Goal: Task Accomplishment & Management: Manage account settings

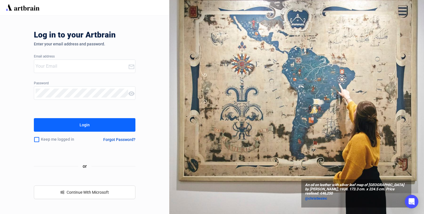
click at [62, 68] on input "email" at bounding box center [82, 66] width 93 height 9
paste input "[PERSON_NAME][EMAIL_ADDRESS][DOMAIN_NAME]"
type input "[PERSON_NAME][EMAIL_ADDRESS][DOMAIN_NAME]"
click at [71, 132] on div "Log in to your Artbrain Enter your email address and password. Email address [P…" at bounding box center [85, 115] width 102 height 198
click at [71, 129] on button "Login" at bounding box center [85, 125] width 102 height 14
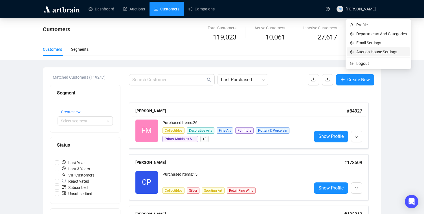
click at [360, 52] on span "Auction House Settings" at bounding box center [381, 52] width 50 height 6
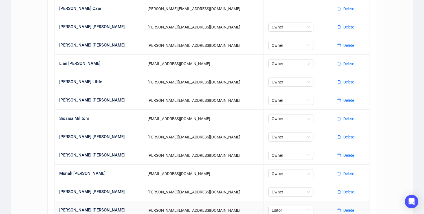
scroll to position [280, 0]
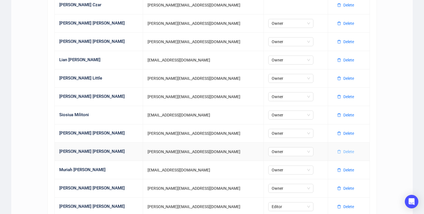
click at [343, 151] on span "Delete" at bounding box center [348, 152] width 11 height 6
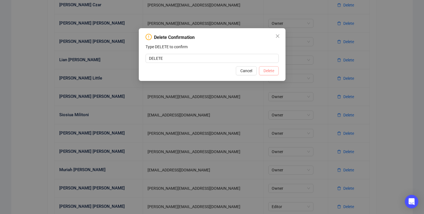
type input "DELETE"
click at [267, 71] on span "Delete" at bounding box center [268, 71] width 11 height 6
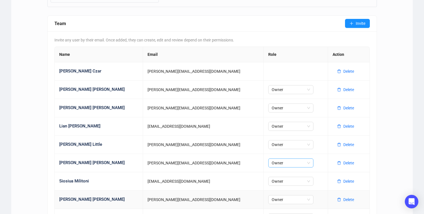
scroll to position [0, 0]
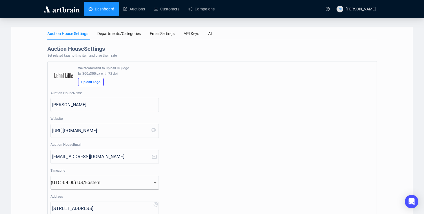
click at [105, 12] on link "Dashboard" at bounding box center [102, 9] width 26 height 15
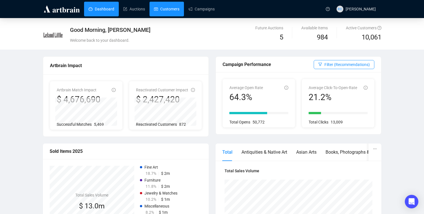
click at [169, 13] on link "Customers" at bounding box center [166, 9] width 25 height 15
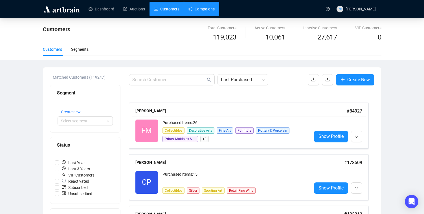
click at [209, 10] on link "Campaigns" at bounding box center [201, 9] width 26 height 15
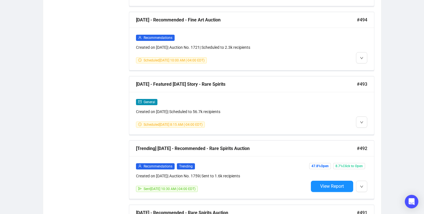
scroll to position [543, 0]
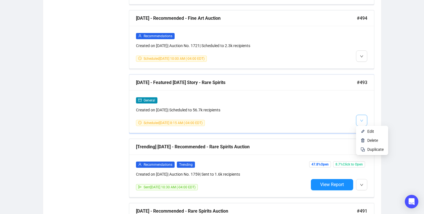
click at [366, 119] on button "button" at bounding box center [361, 120] width 11 height 11
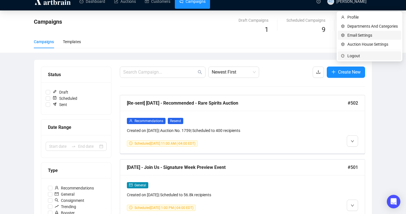
scroll to position [5, 0]
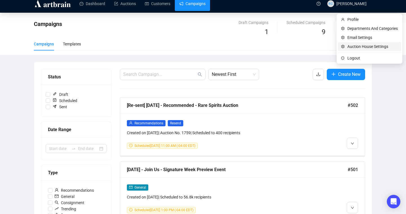
click at [356, 46] on span "Auction House Settings" at bounding box center [373, 46] width 50 height 6
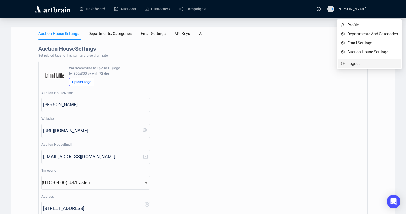
click at [353, 60] on span "Logout" at bounding box center [373, 63] width 50 height 6
